Goal: Task Accomplishment & Management: Manage account settings

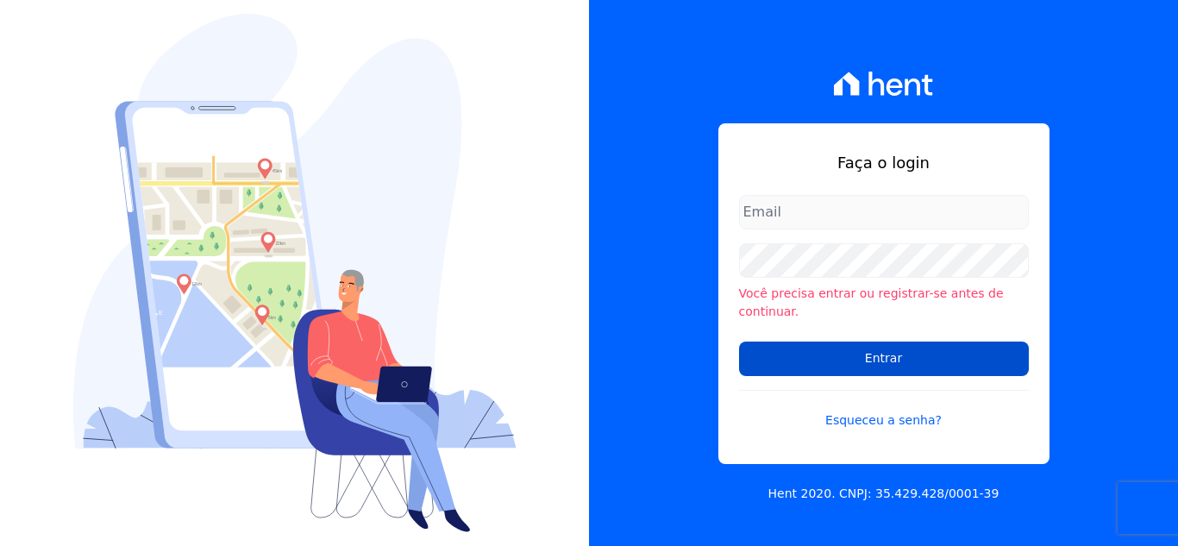
type input "[PERSON_NAME][EMAIL_ADDRESS][DOMAIN_NAME]"
click at [901, 351] on input "Entrar" at bounding box center [884, 359] width 290 height 35
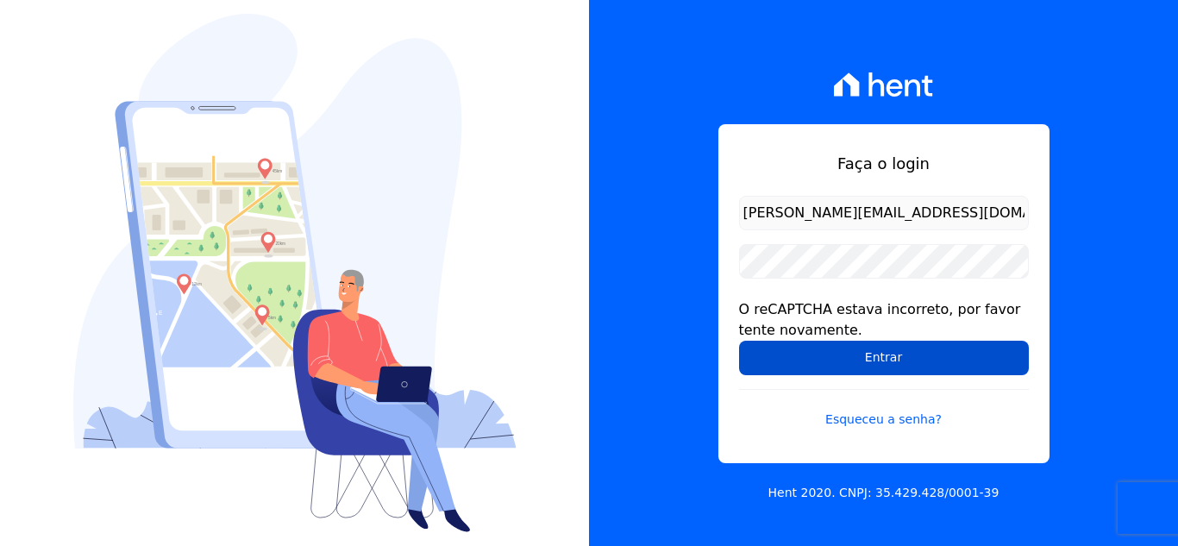
click at [900, 347] on input "Entrar" at bounding box center [884, 358] width 290 height 35
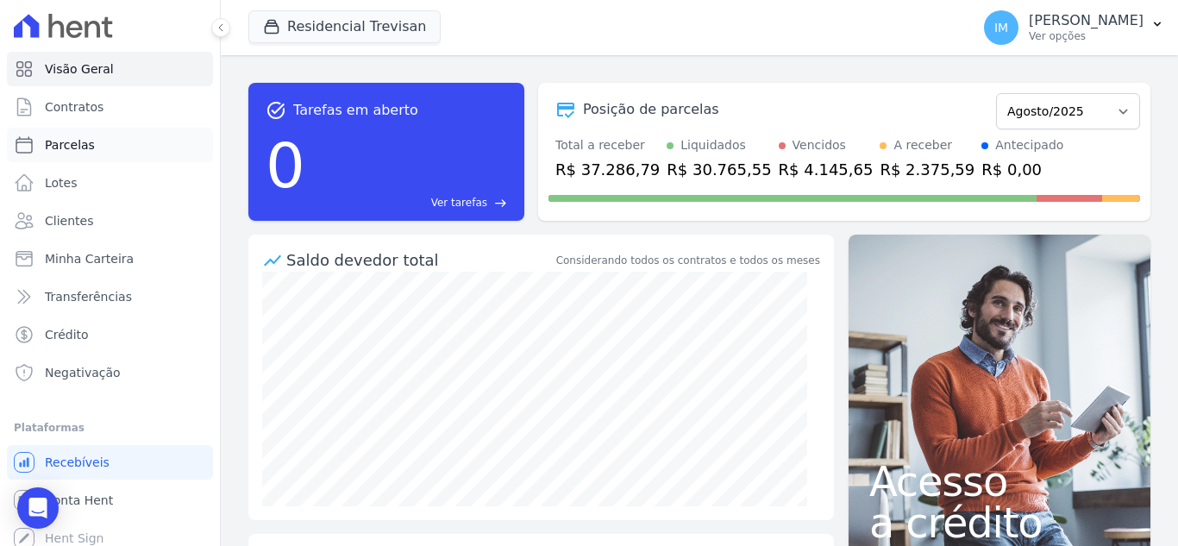
click at [71, 143] on span "Parcelas" at bounding box center [70, 144] width 50 height 17
select select
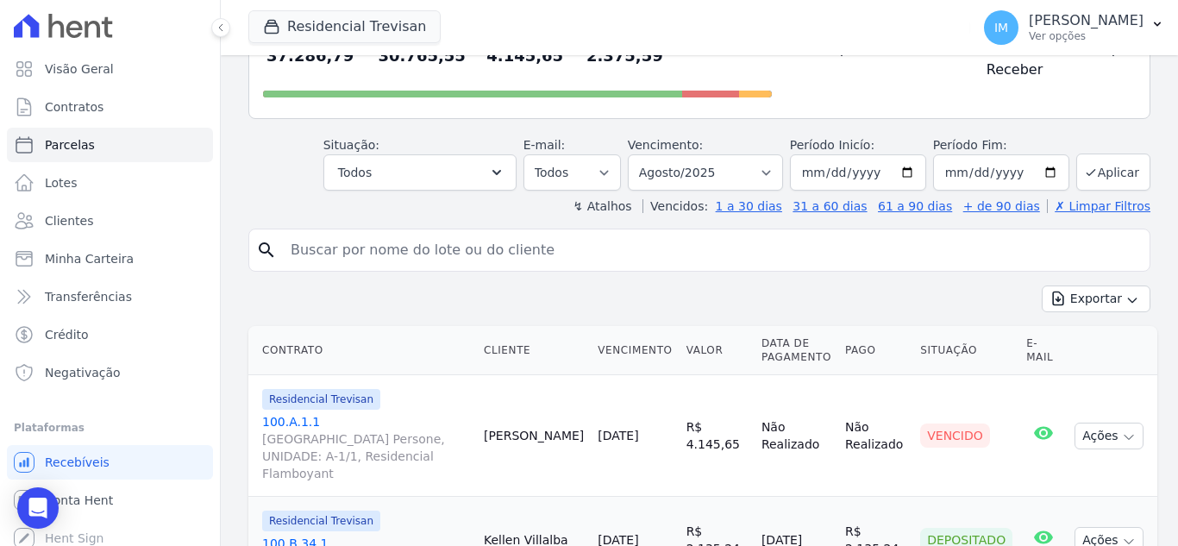
scroll to position [116, 0]
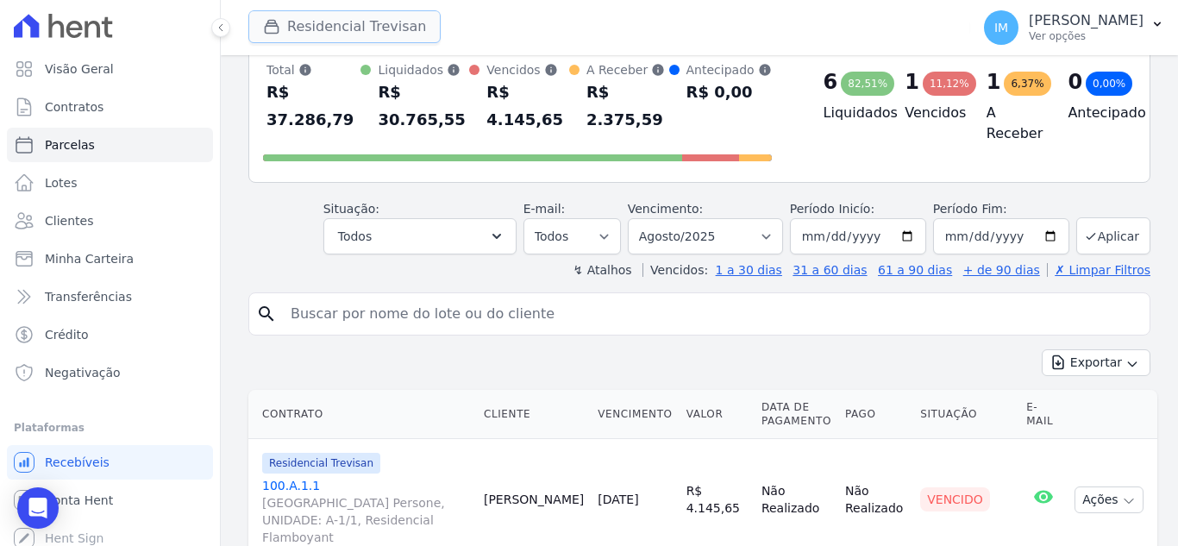
click at [334, 22] on button "Residencial Trevisan" at bounding box center [344, 26] width 192 height 33
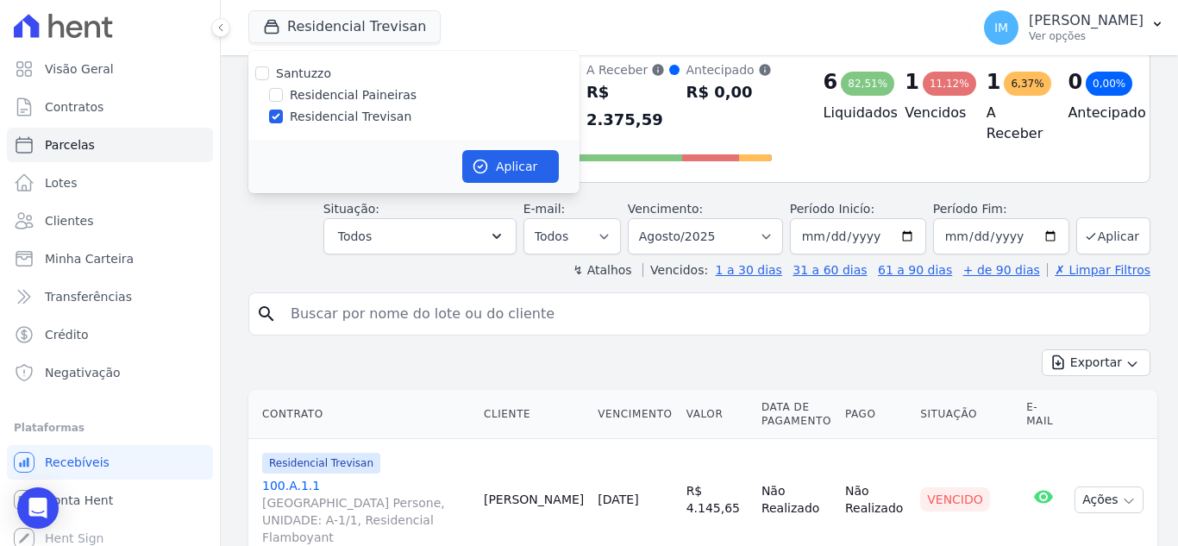
click at [331, 87] on label "Residencial Paineiras" at bounding box center [353, 95] width 127 height 18
click at [283, 88] on input "Residencial Paineiras" at bounding box center [276, 95] width 14 height 14
checkbox input "true"
click at [334, 113] on label "Residencial Trevisan" at bounding box center [351, 117] width 122 height 18
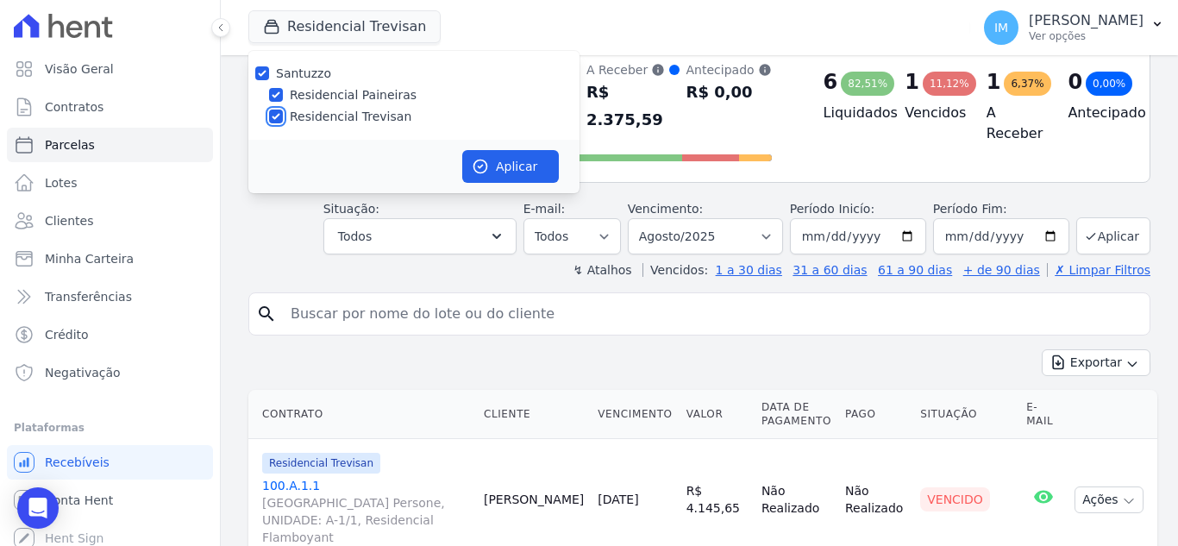
click at [283, 113] on input "Residencial Trevisan" at bounding box center [276, 117] width 14 height 14
checkbox input "false"
click at [518, 167] on button "Aplicar" at bounding box center [510, 166] width 97 height 33
select select
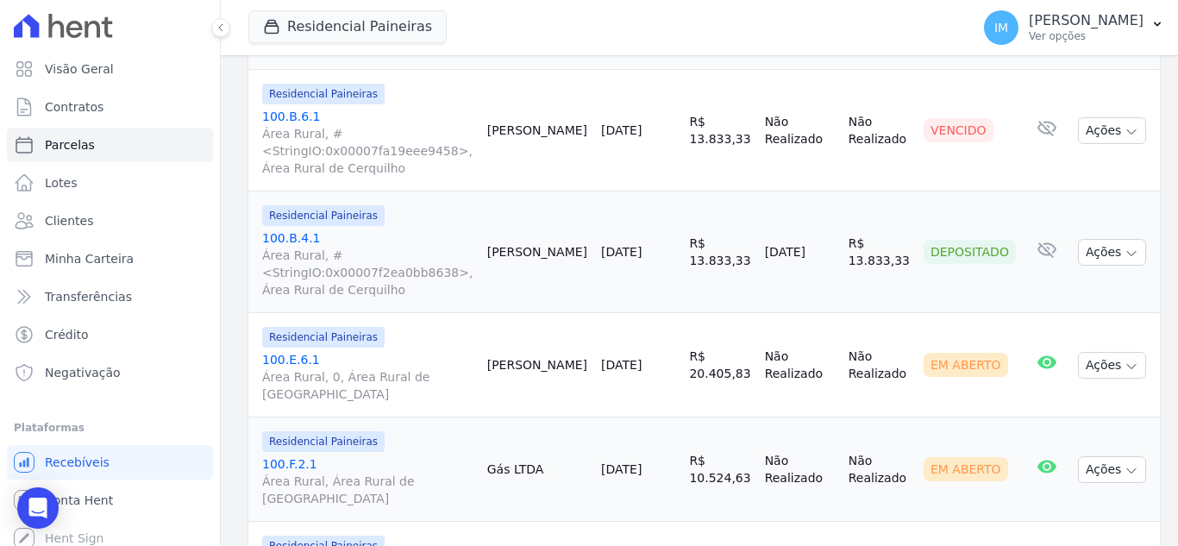
scroll to position [2207, 0]
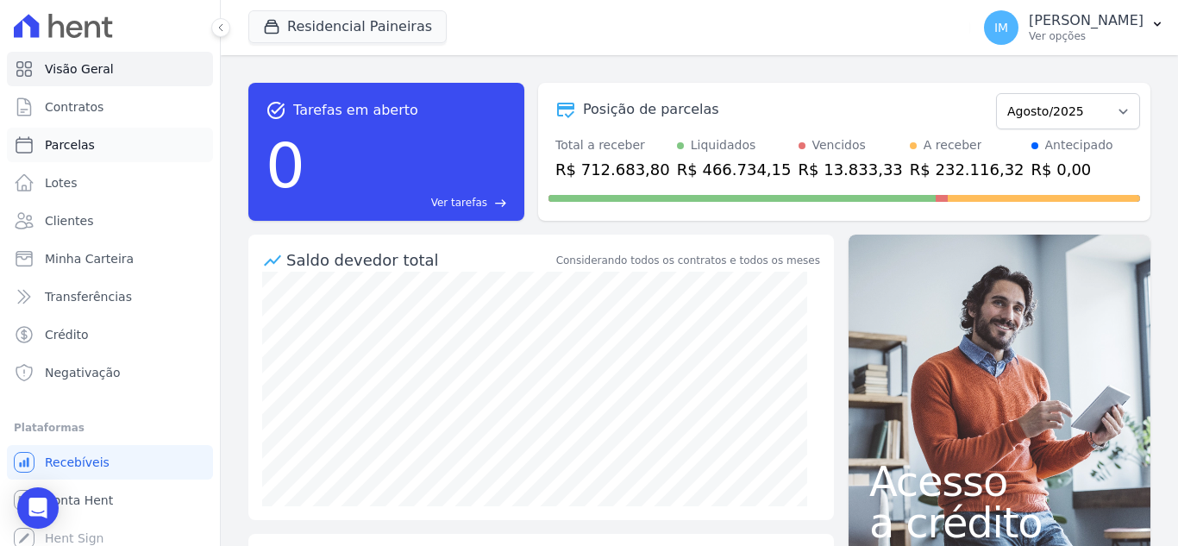
click at [64, 147] on span "Parcelas" at bounding box center [70, 144] width 50 height 17
select select
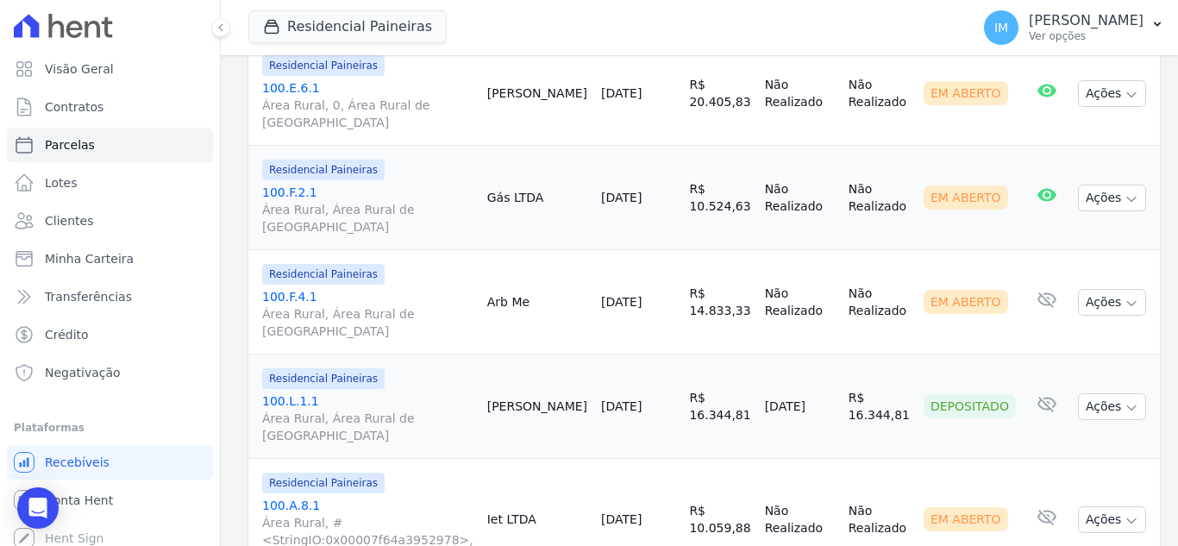
scroll to position [2524, 0]
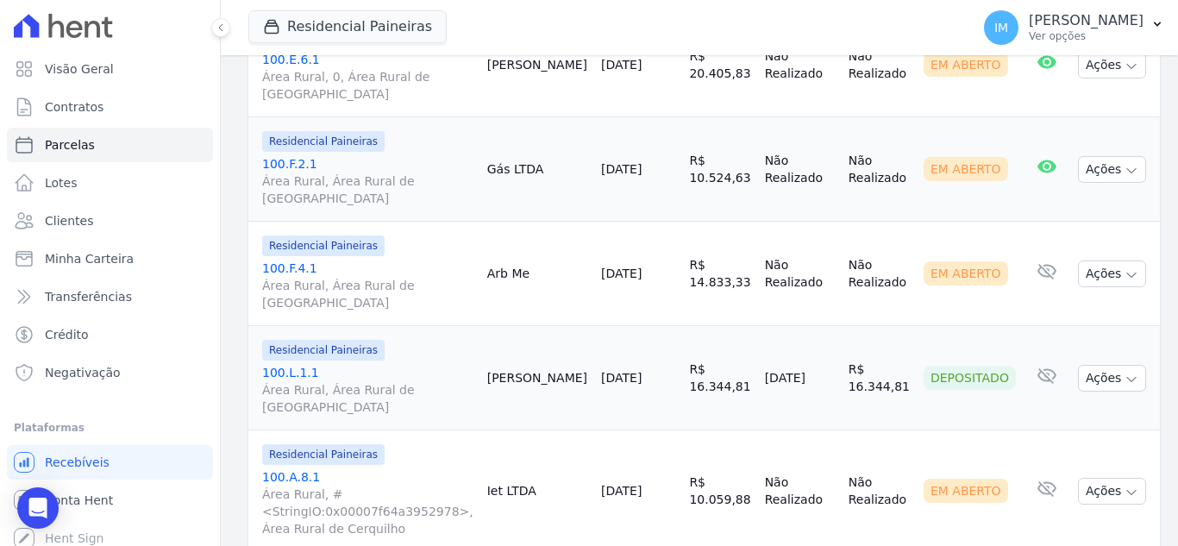
select select
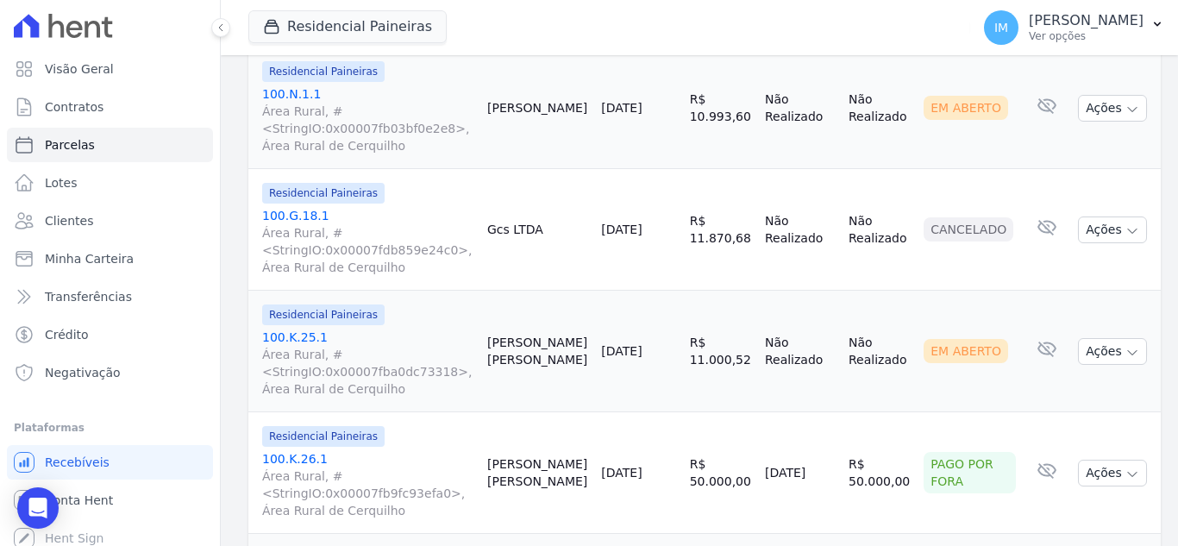
scroll to position [849, 0]
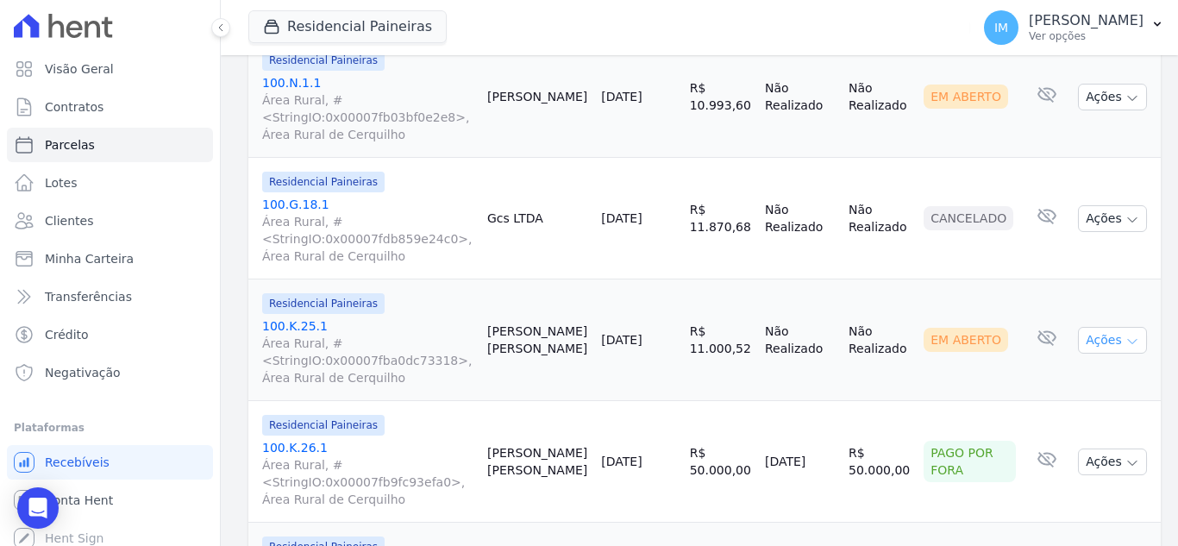
click at [1126, 335] on icon "button" at bounding box center [1133, 342] width 14 height 14
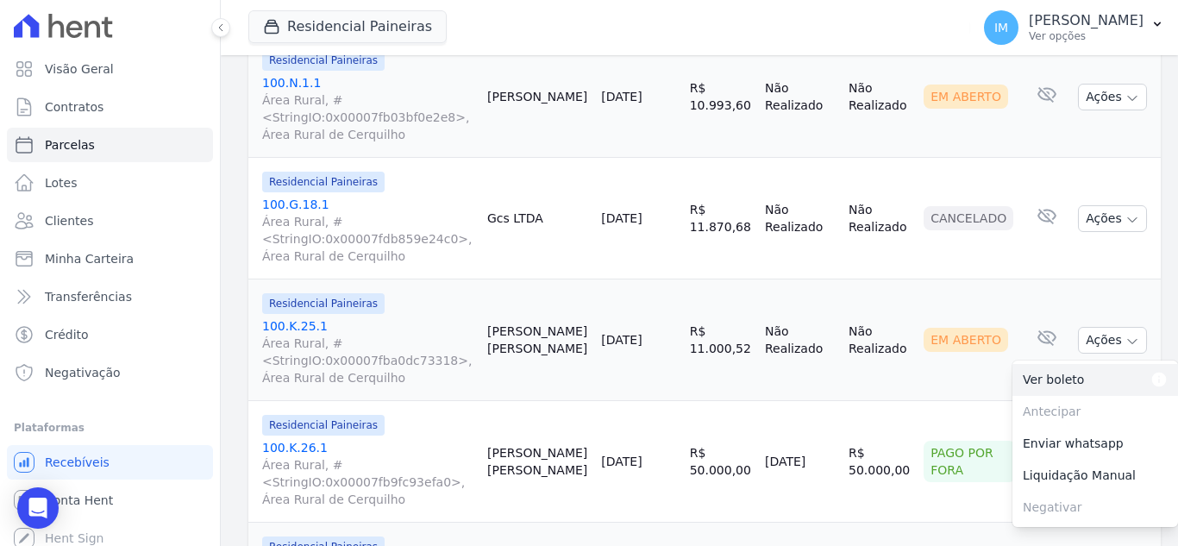
click at [1043, 364] on link "Ver boleto Para visualizar o boleto digite os 5 primeiros dígitos do seu CPF" at bounding box center [1096, 380] width 166 height 32
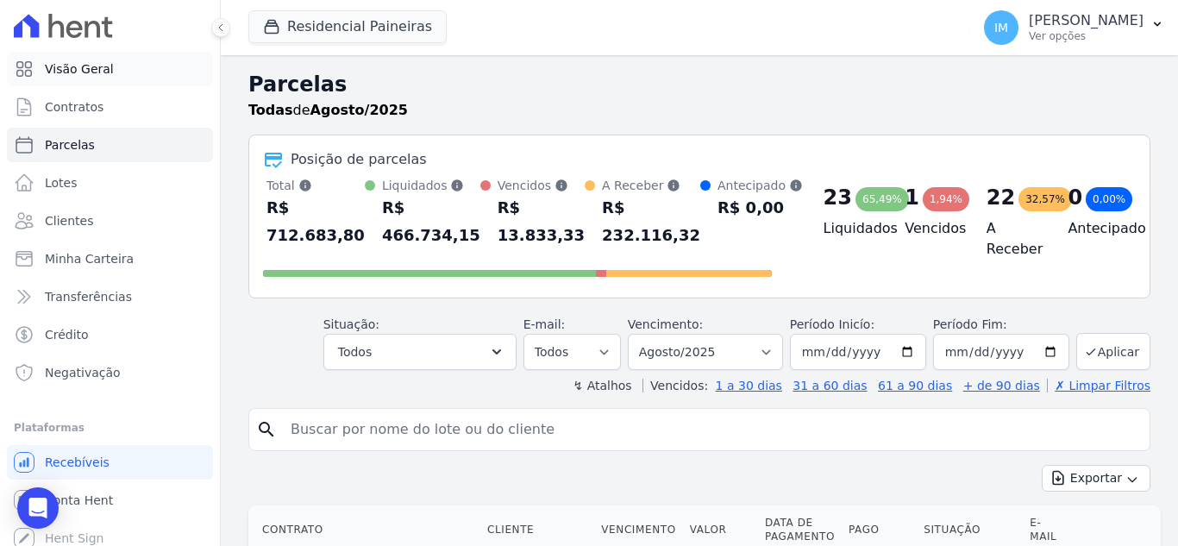
click at [70, 72] on span "Visão Geral" at bounding box center [79, 68] width 69 height 17
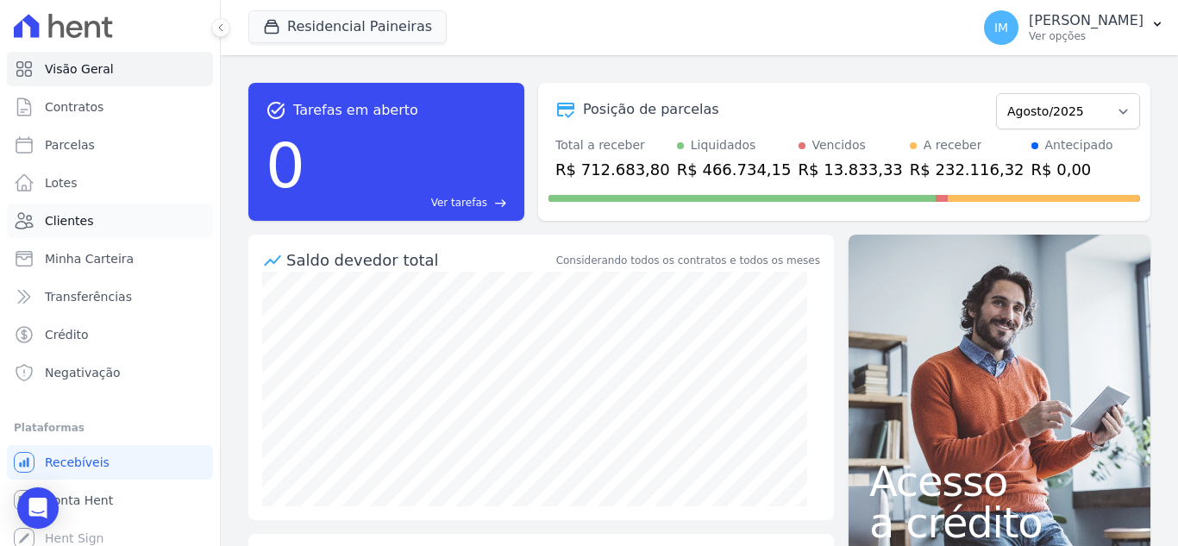
click at [78, 222] on span "Clientes" at bounding box center [69, 220] width 48 height 17
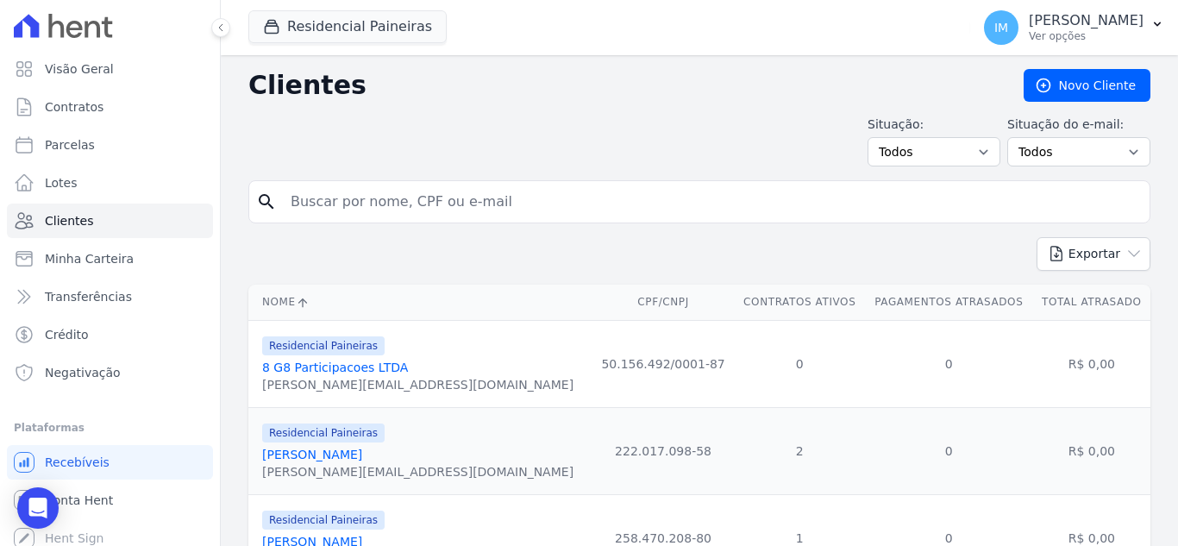
click at [354, 198] on input "search" at bounding box center [711, 202] width 863 height 35
type input "[PERSON_NAME]"
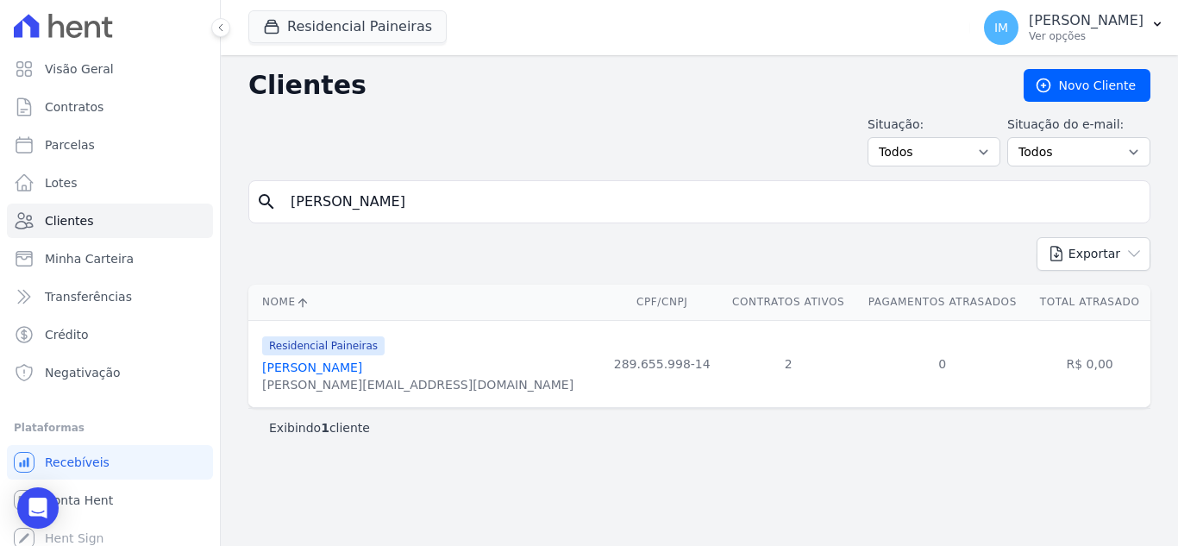
click at [343, 372] on link "[PERSON_NAME]" at bounding box center [312, 368] width 100 height 14
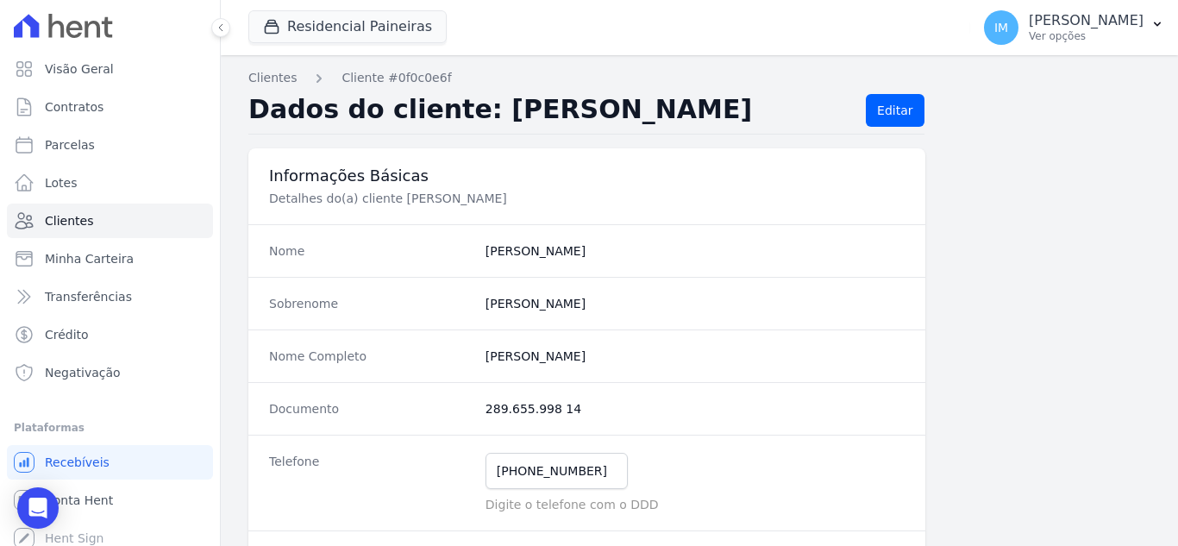
scroll to position [430, 0]
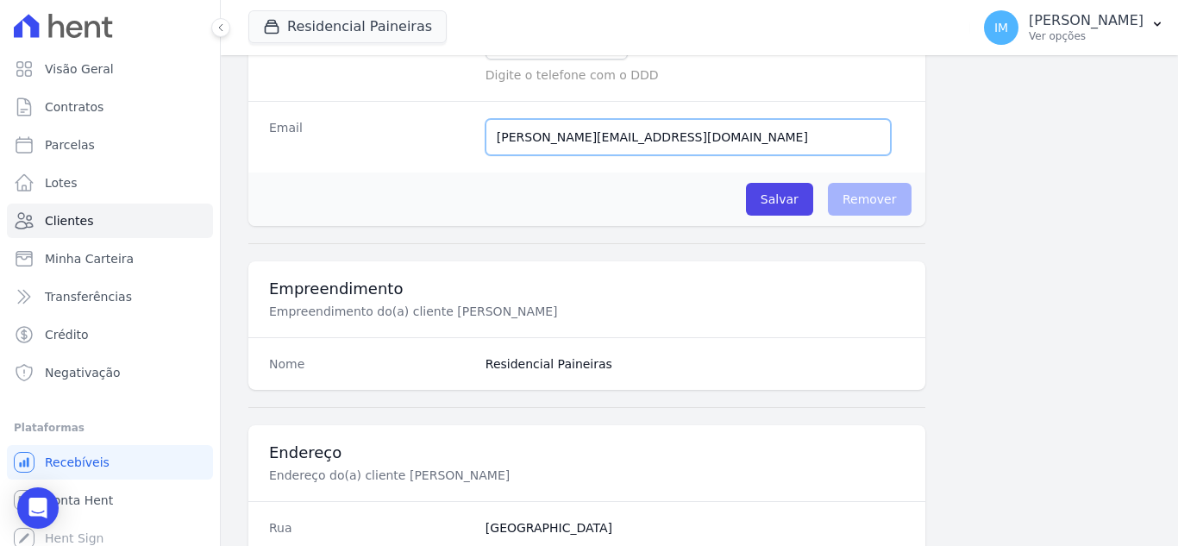
drag, startPoint x: 682, startPoint y: 138, endPoint x: 345, endPoint y: 141, distance: 336.5
click at [345, 141] on div "Email [EMAIL_ADDRESS][DOMAIN_NAME] E-mail enviado. Aguardando confirmação.." at bounding box center [586, 137] width 677 height 72
paste input "l"
type input "[EMAIL_ADDRESS][DOMAIN_NAME]"
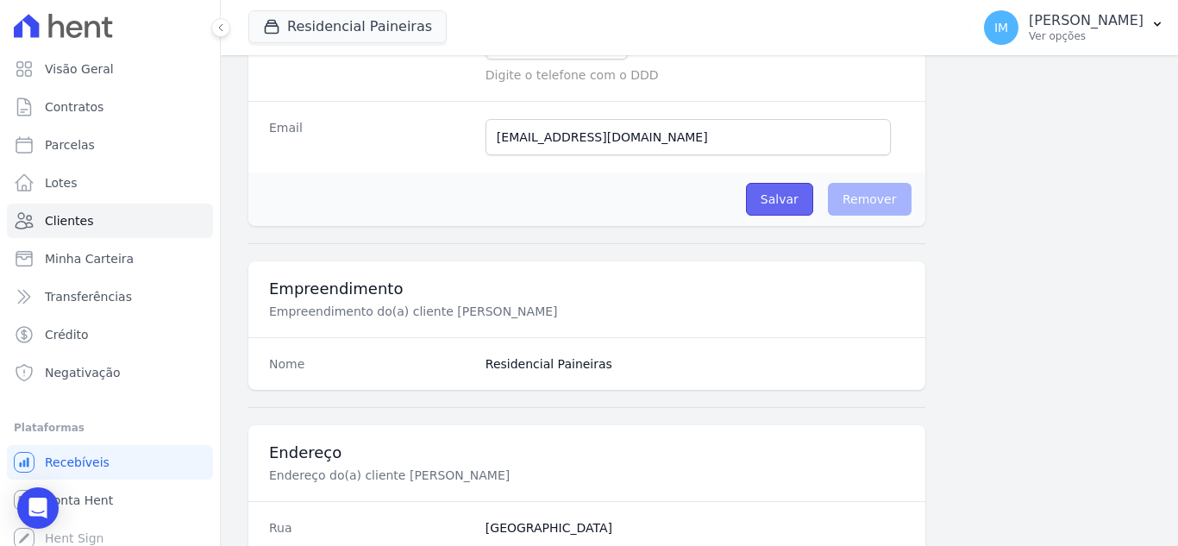
click at [780, 194] on input "Salvar" at bounding box center [779, 199] width 67 height 33
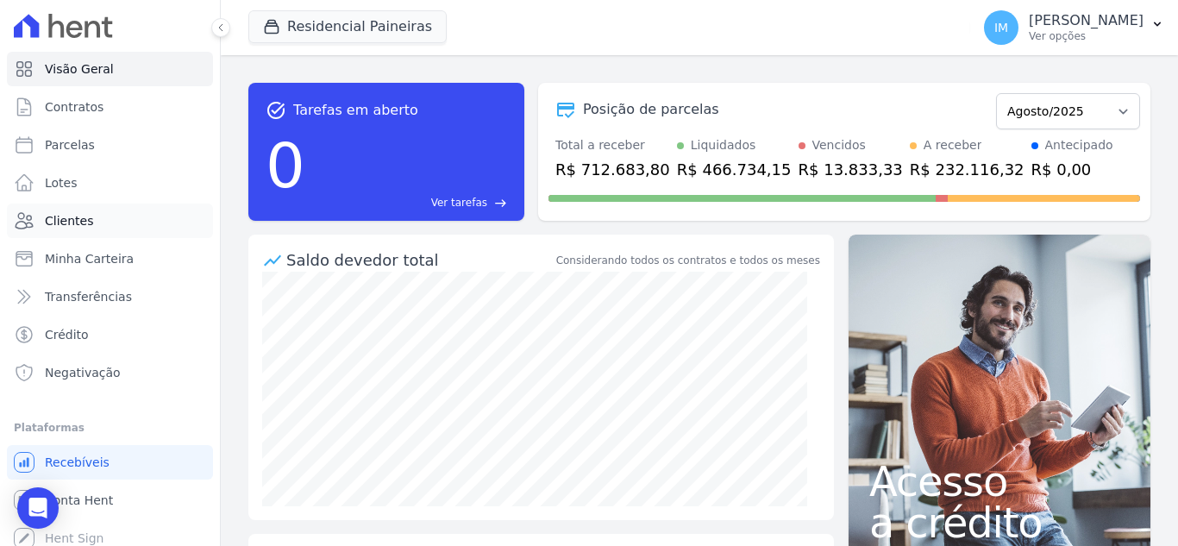
click at [72, 216] on span "Clientes" at bounding box center [69, 220] width 48 height 17
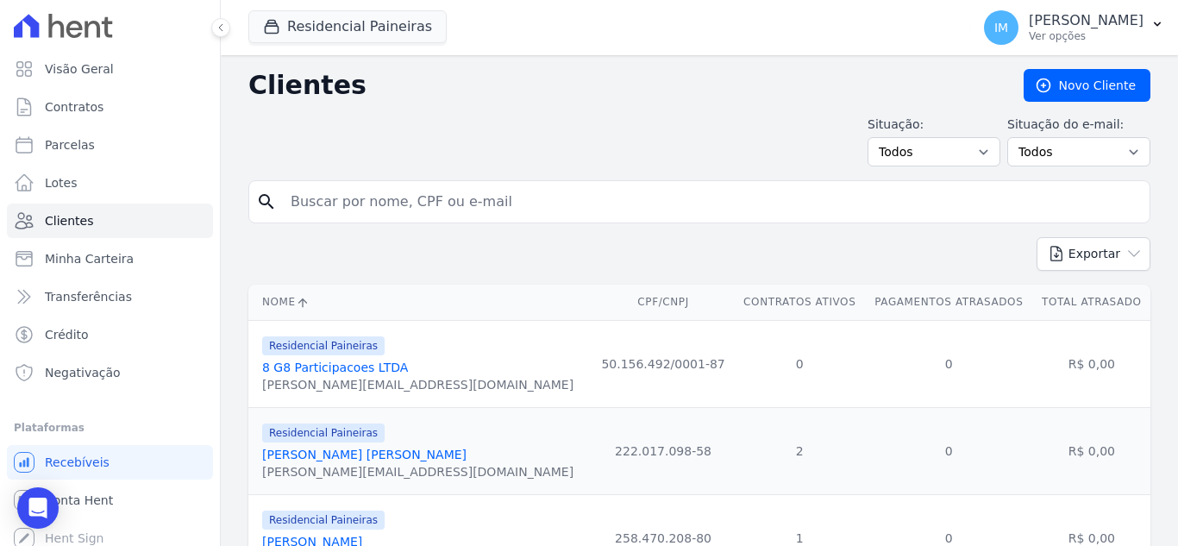
click at [368, 208] on input "search" at bounding box center [711, 202] width 863 height 35
type input "[PERSON_NAME]"
